Goal: Find specific page/section: Find specific page/section

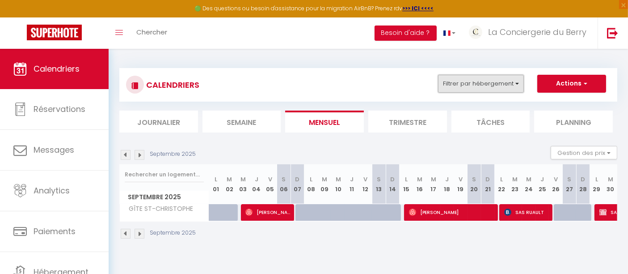
click at [454, 80] on button "Filtrer par hébergement" at bounding box center [481, 84] width 86 height 18
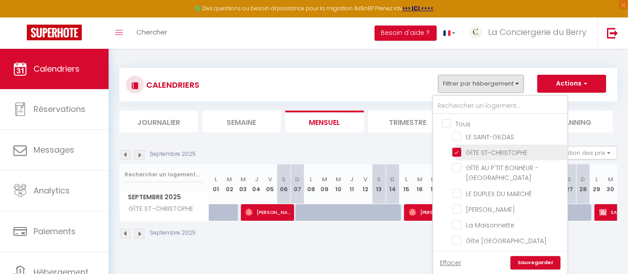
click at [461, 148] on input "GÎTE ST-CHRISTOPHE" at bounding box center [508, 151] width 112 height 9
checkbox input "false"
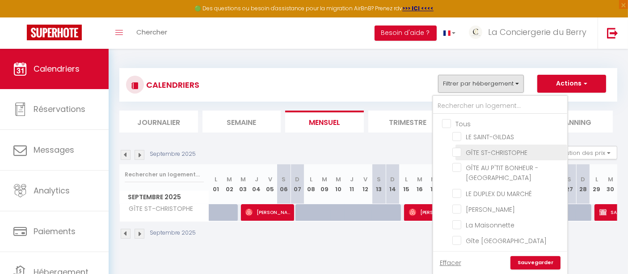
checkbox input "false"
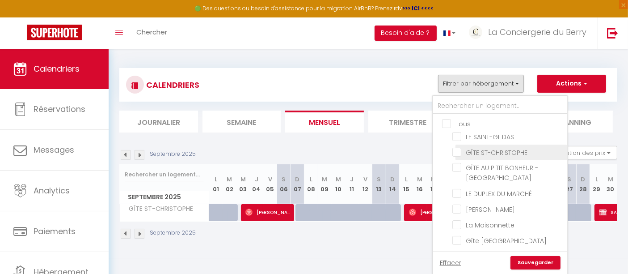
checkbox input "false"
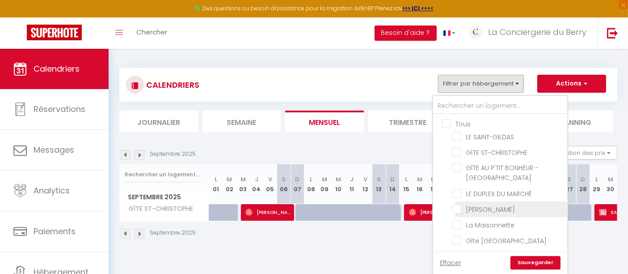
click at [459, 204] on input "[PERSON_NAME]" at bounding box center [508, 208] width 112 height 9
checkbox input "true"
checkbox input "false"
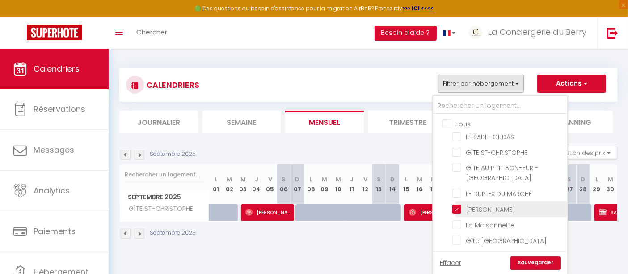
checkbox input "false"
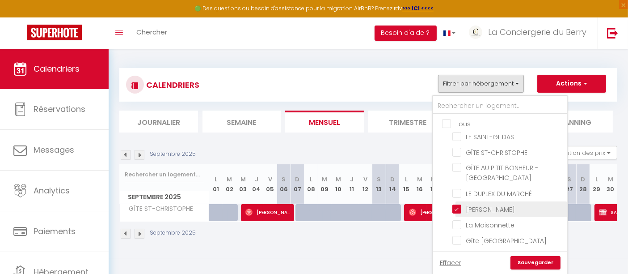
checkbox input "false"
click at [532, 262] on link "Sauvegarder" at bounding box center [536, 262] width 50 height 13
